Goal: Information Seeking & Learning: Learn about a topic

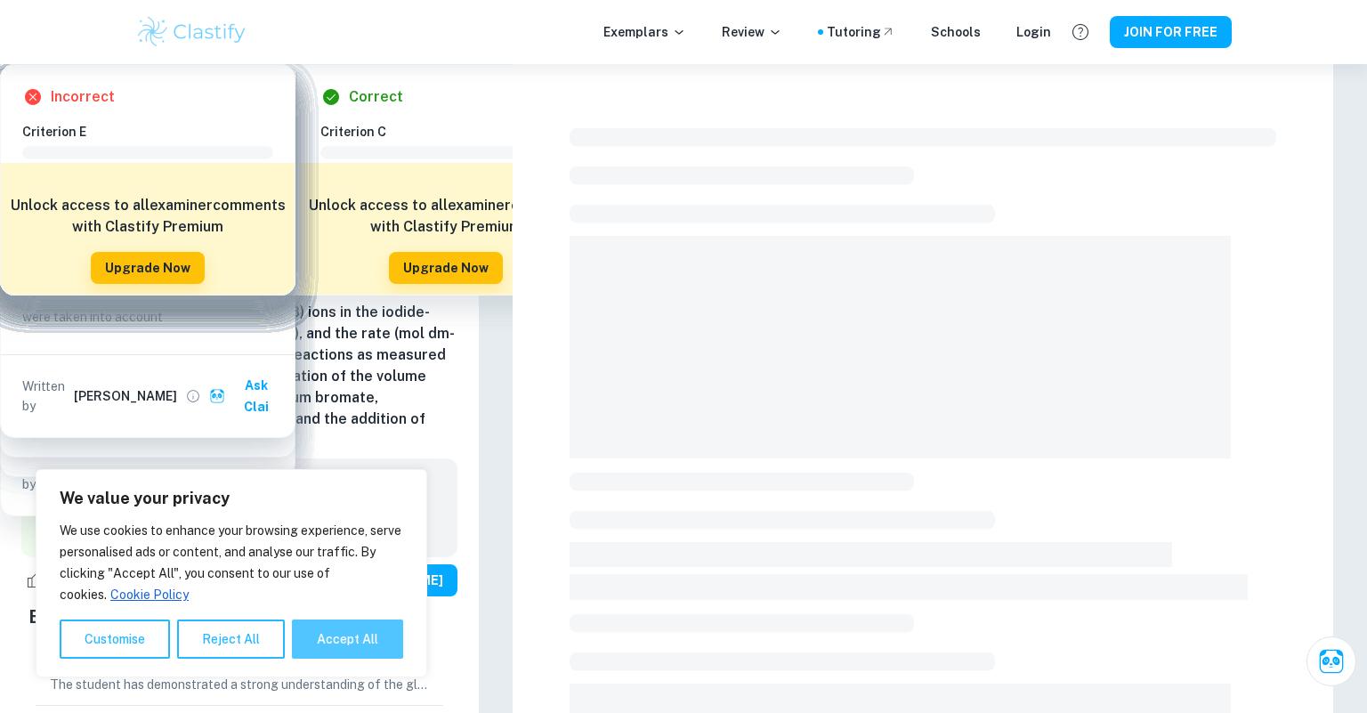
click at [360, 635] on button "Accept All" at bounding box center [347, 638] width 111 height 39
checkbox input "true"
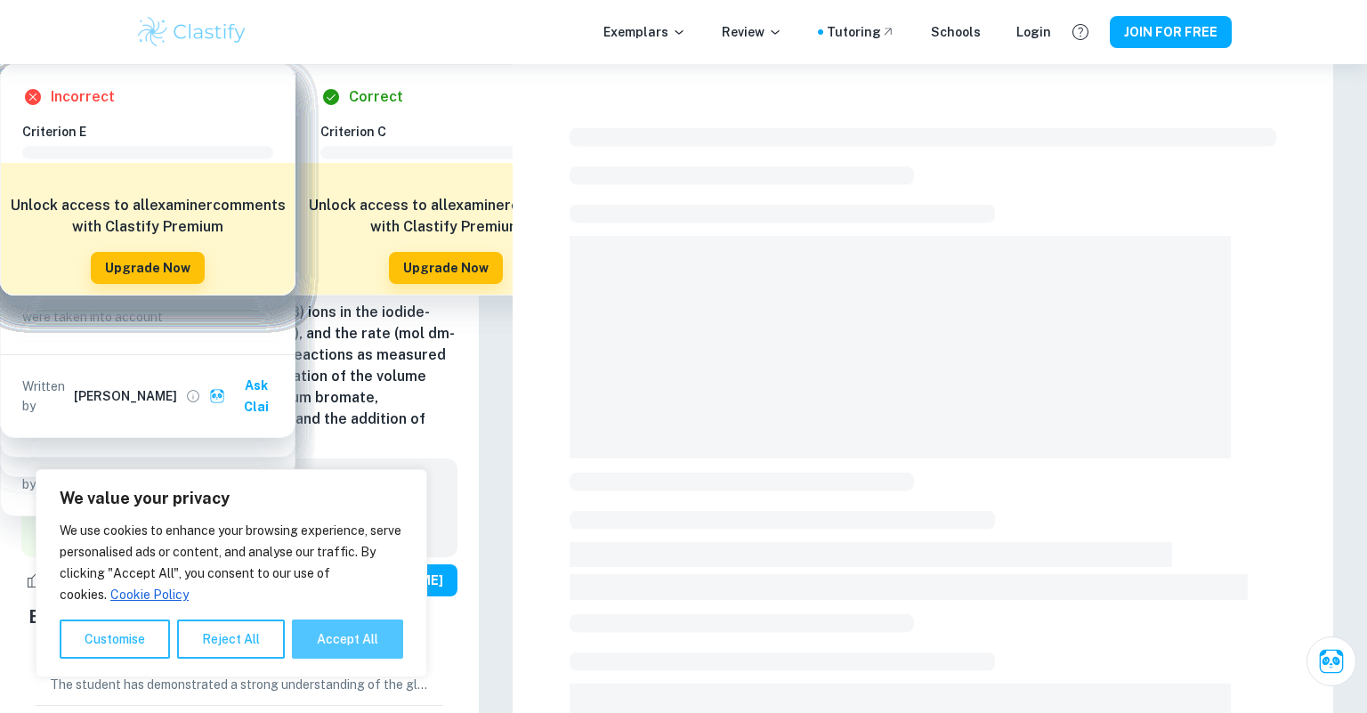
checkbox input "true"
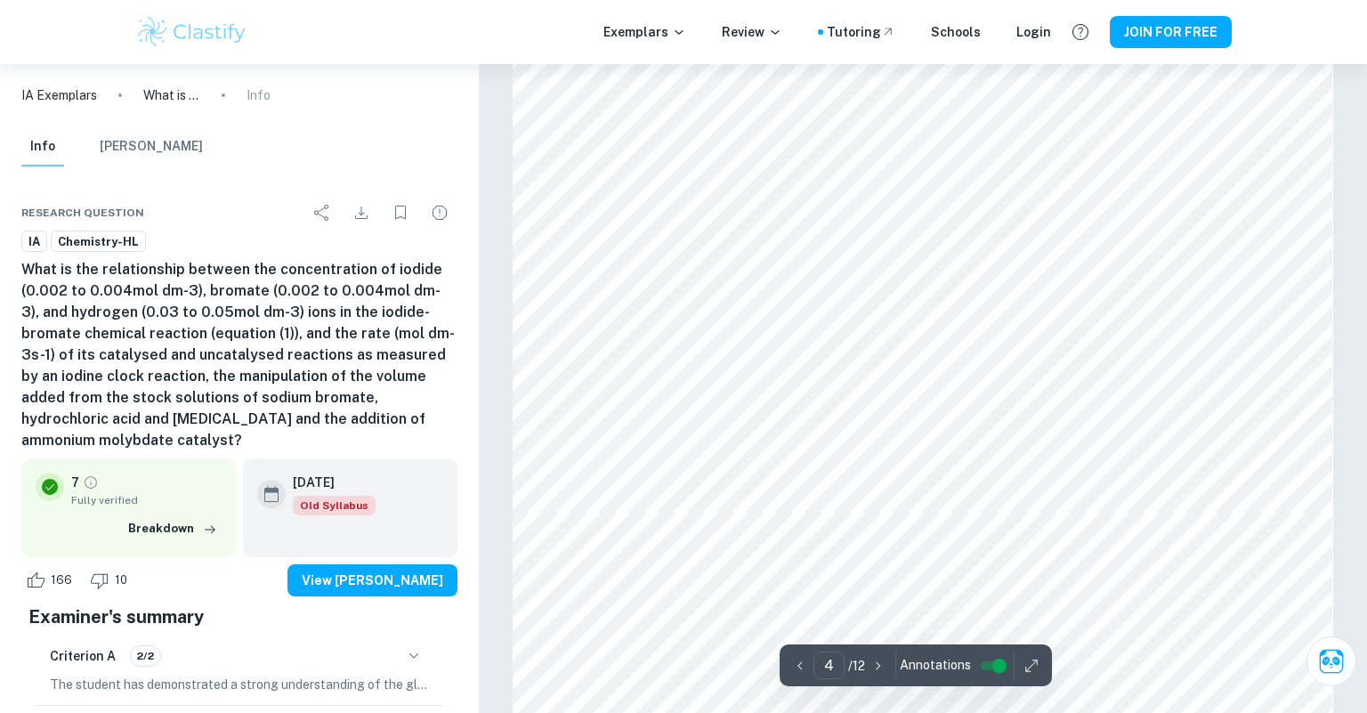
scroll to position [3527, 0]
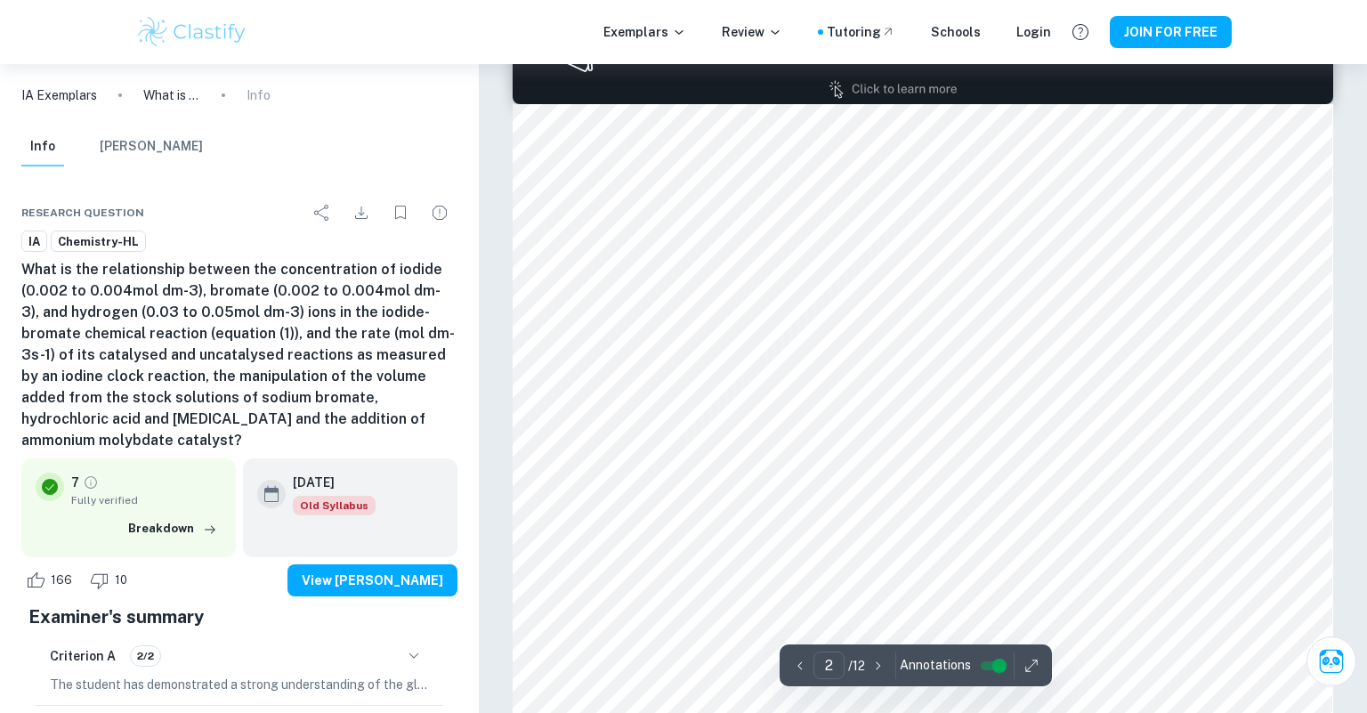
type input "1"
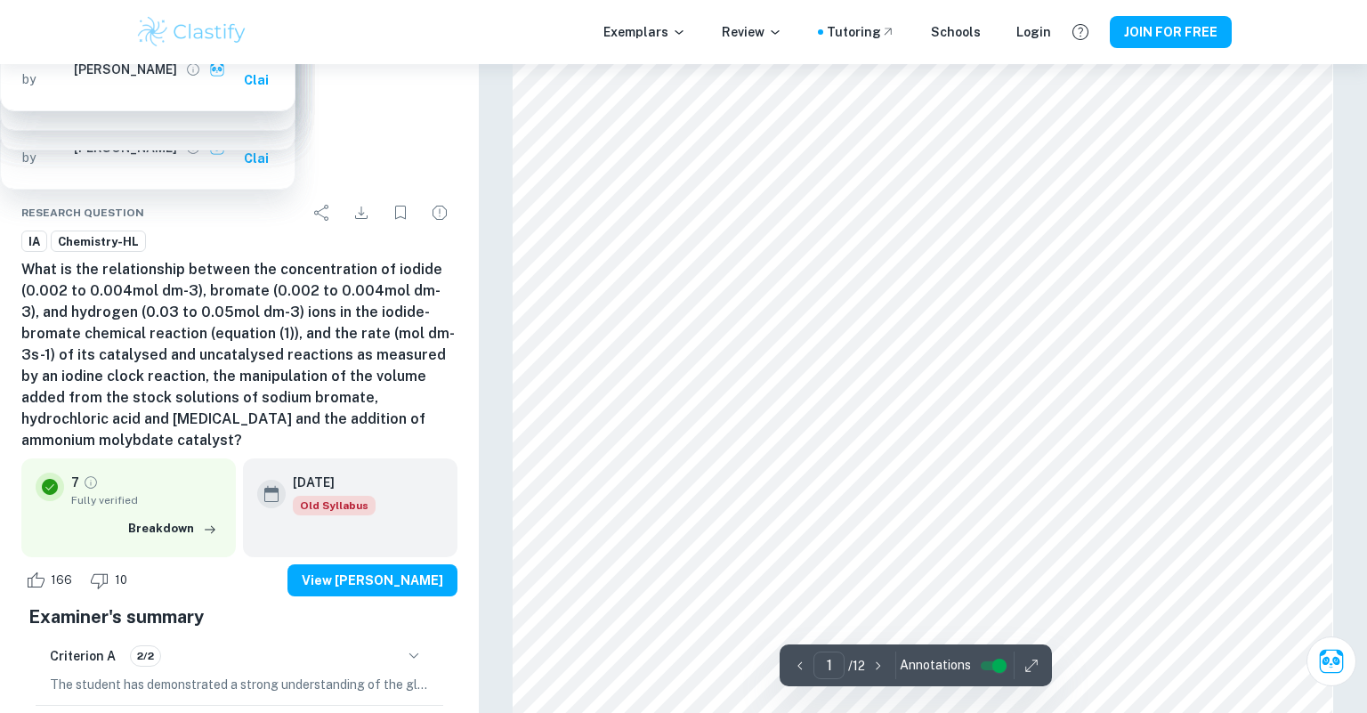
scroll to position [0, 0]
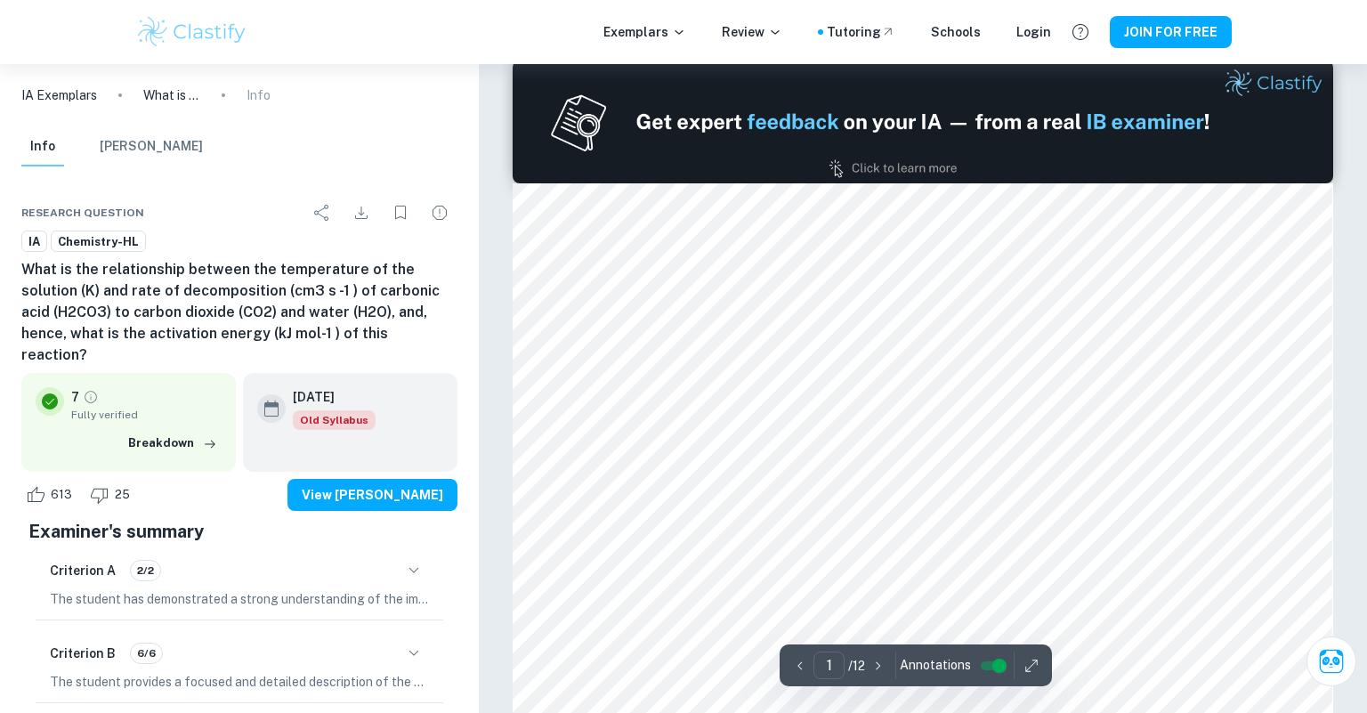
type input "2"
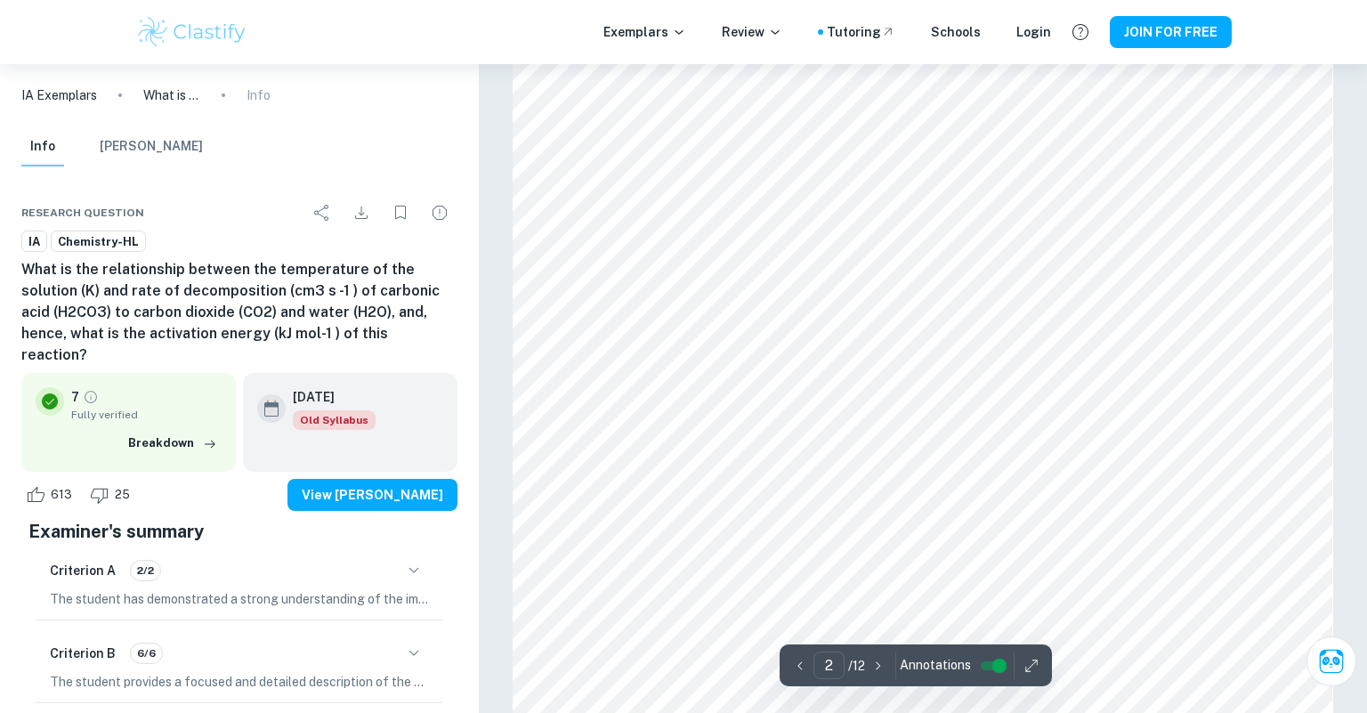
scroll to position [1339, 0]
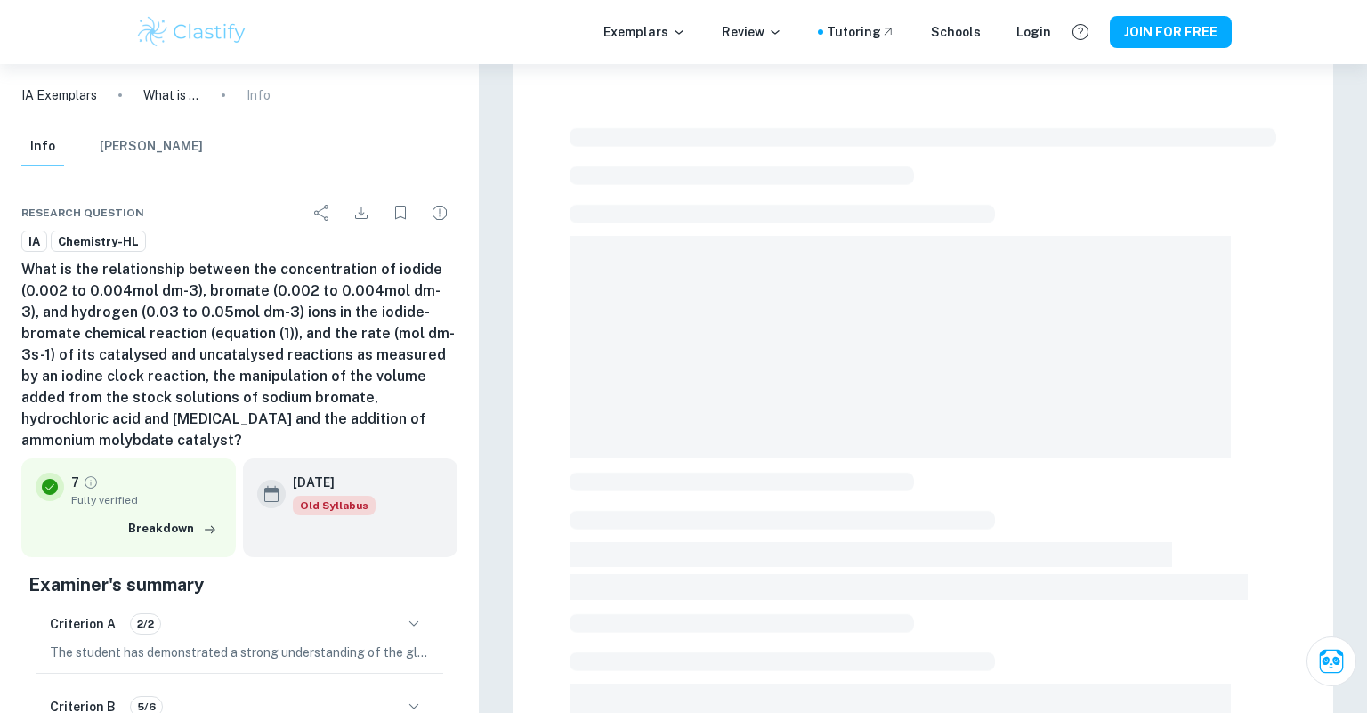
click at [1254, 69] on div at bounding box center [923, 644] width 821 height 1160
click at [786, 370] on span at bounding box center [900, 347] width 661 height 222
click at [1073, 177] on div at bounding box center [923, 641] width 707 height 1041
